Goal: Transaction & Acquisition: Obtain resource

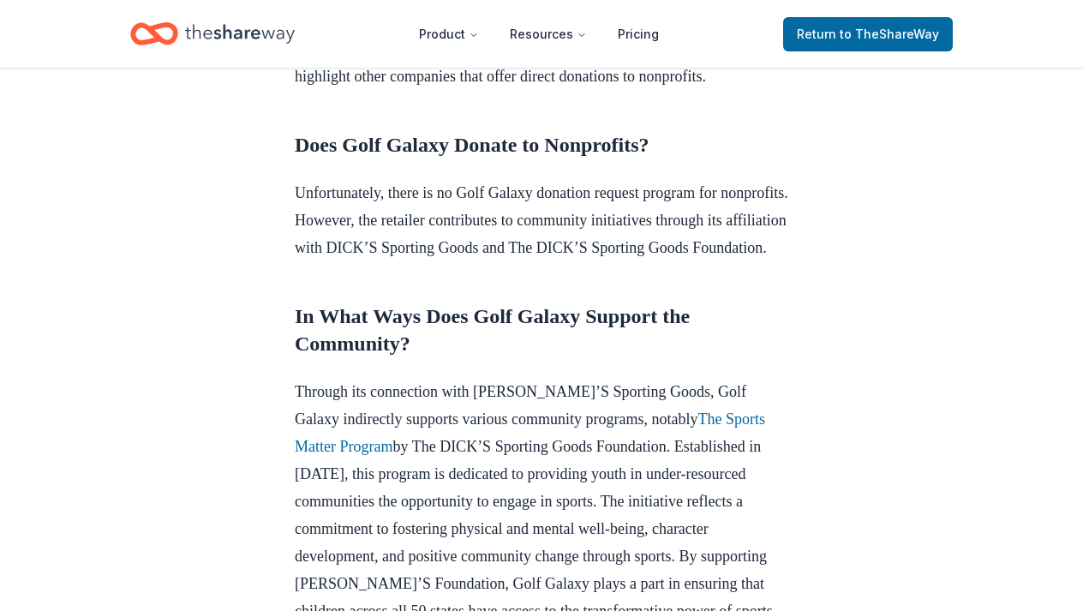
scroll to position [639, 0]
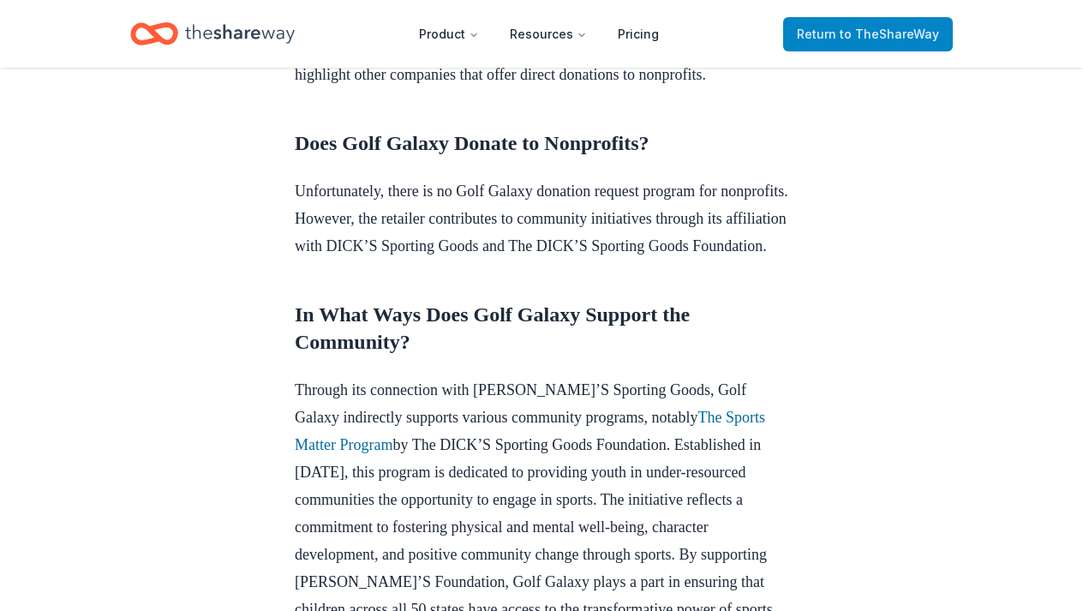
click at [874, 27] on span "to TheShareWay" at bounding box center [889, 34] width 99 height 15
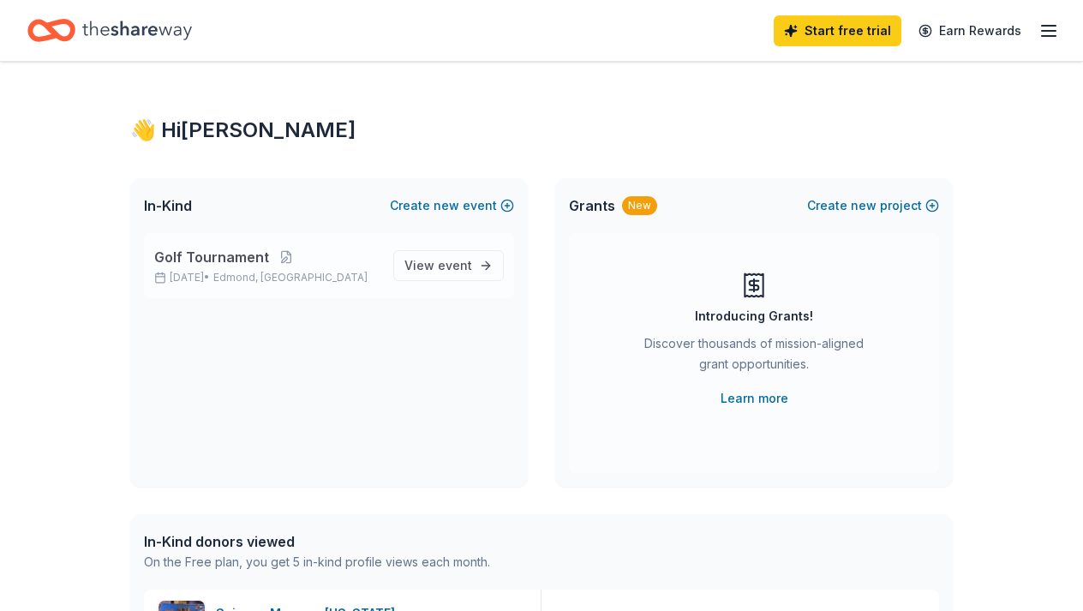
click at [301, 273] on span "Edmond, OK" at bounding box center [290, 278] width 154 height 14
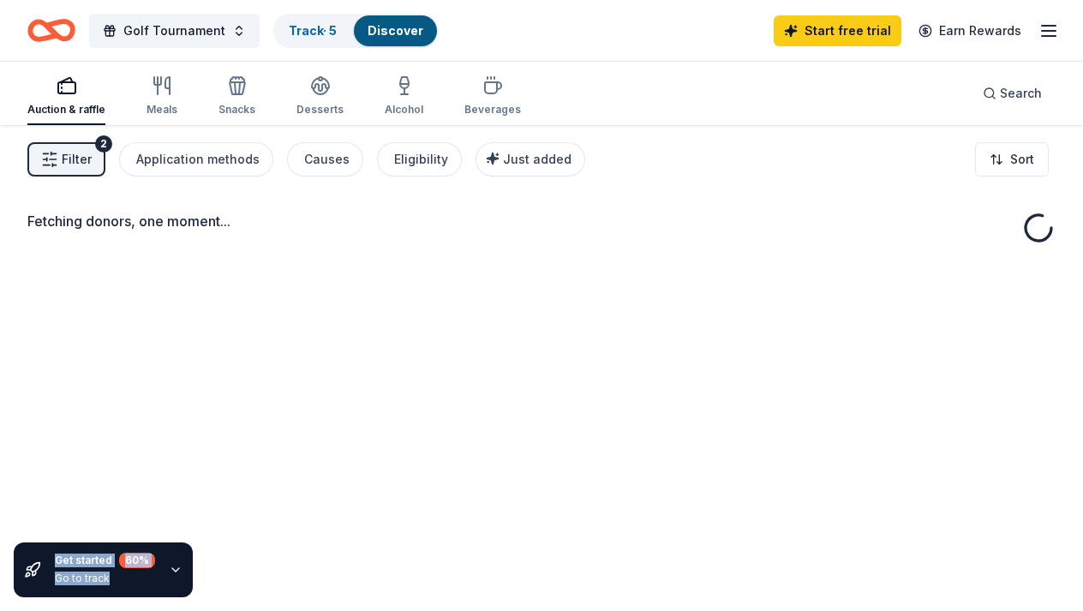
drag, startPoint x: 416, startPoint y: 262, endPoint x: 630, endPoint y: 86, distance: 276.9
click at [633, 88] on div "Golf Tournament Track · 5 Discover Start free trial Earn Rewards Auction & raff…" at bounding box center [541, 368] width 1083 height 736
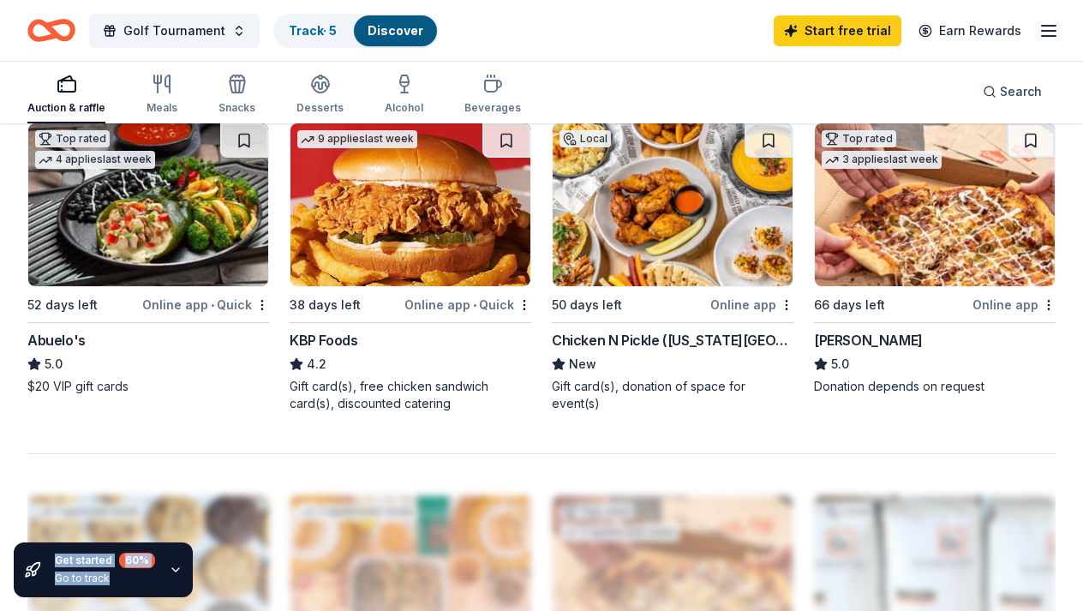
scroll to position [1488, 0]
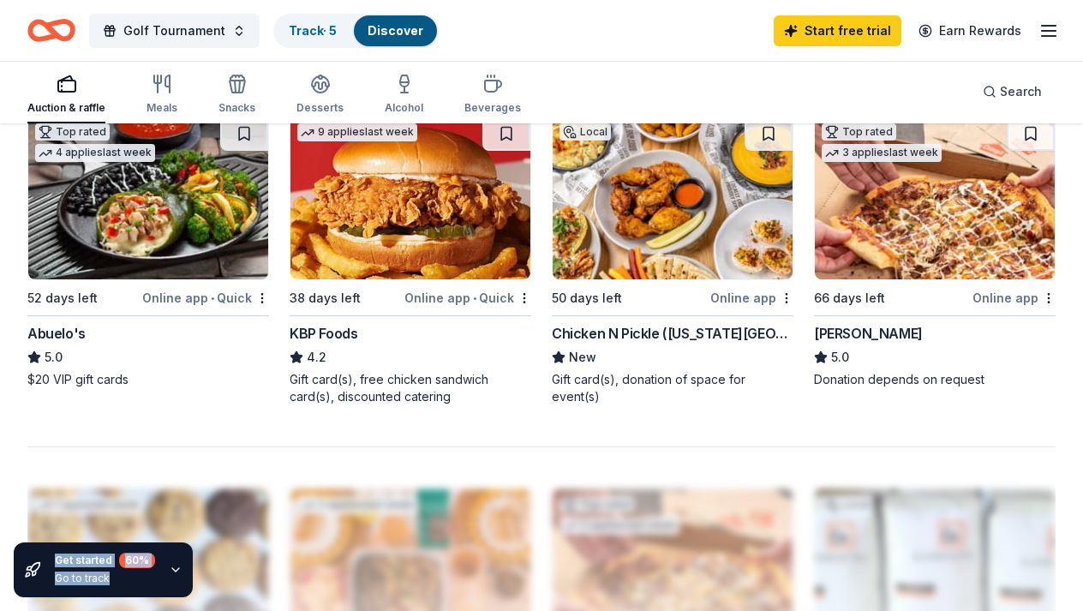
click at [649, 332] on div "Chicken N Pickle ([US_STATE][GEOGRAPHIC_DATA])" at bounding box center [673, 333] width 242 height 21
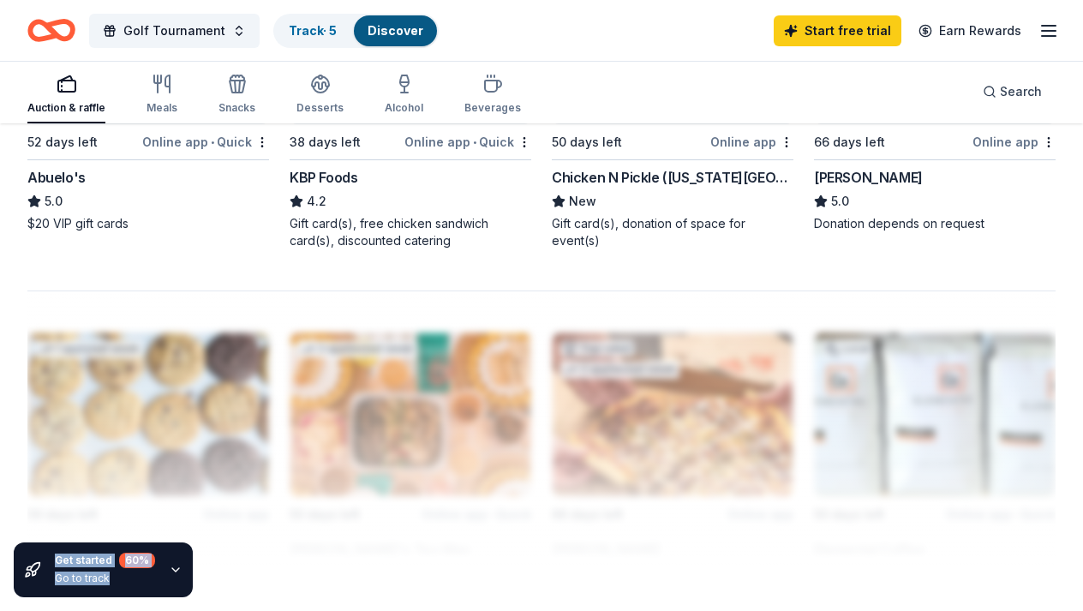
scroll to position [1646, 0]
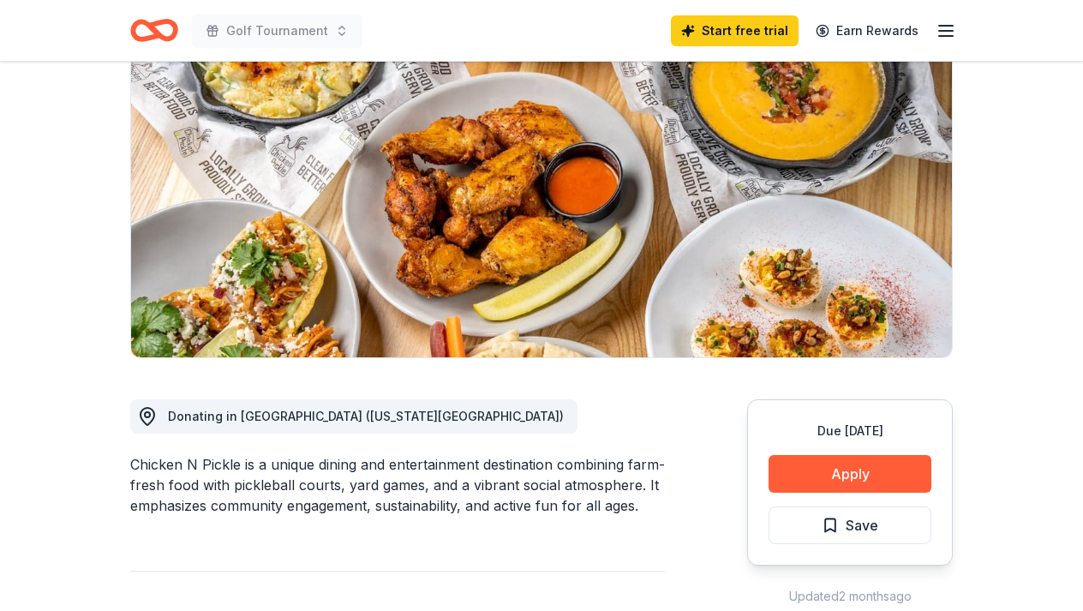
scroll to position [212, 0]
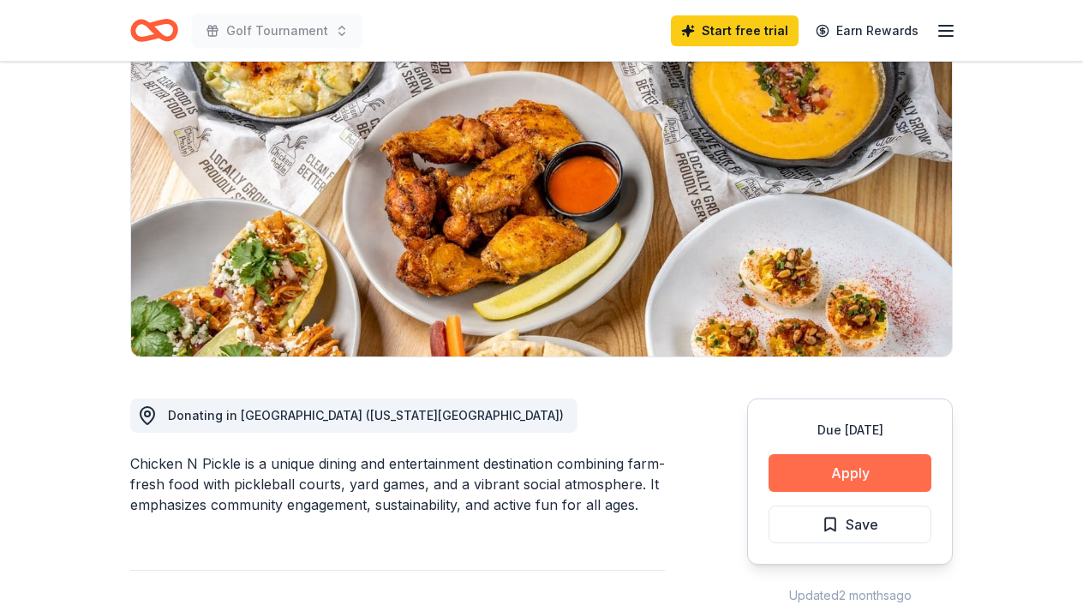
click at [861, 454] on button "Apply" at bounding box center [850, 473] width 163 height 38
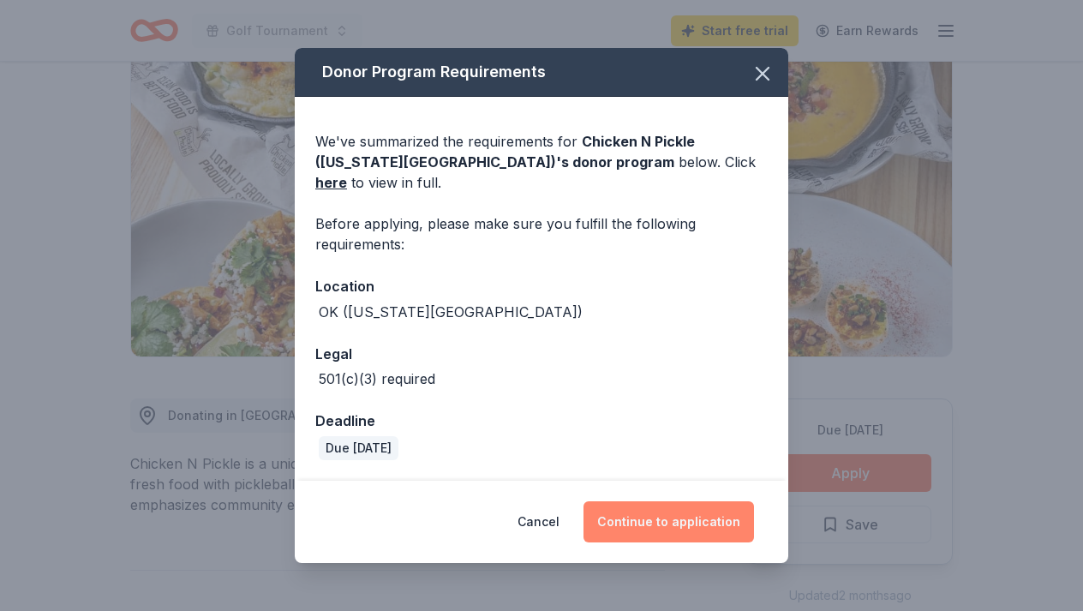
click at [649, 501] on button "Continue to application" at bounding box center [669, 521] width 171 height 41
